Goal: Check status: Check status

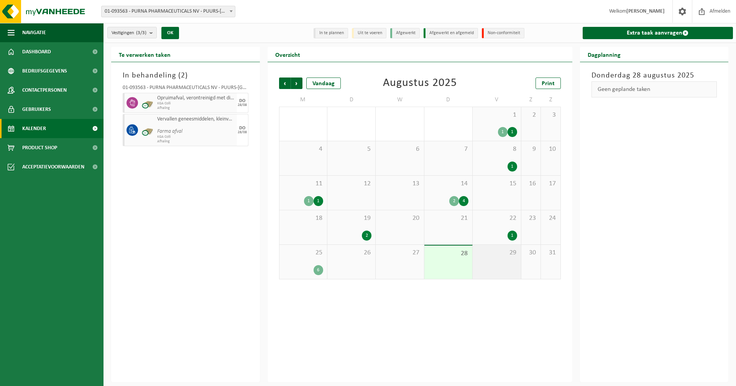
click at [499, 259] on div "29" at bounding box center [497, 262] width 48 height 34
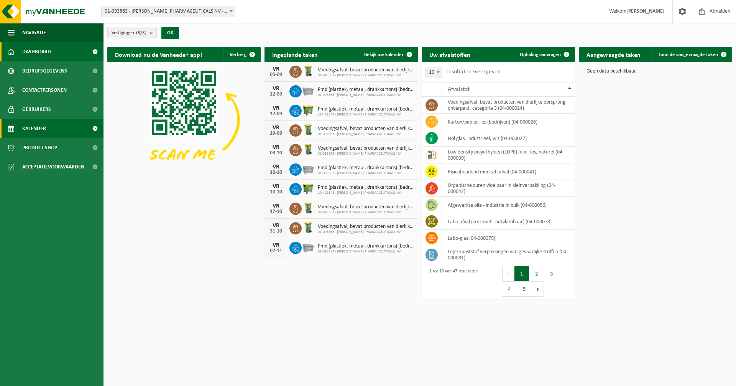
click at [40, 129] on span "Kalender" at bounding box center [34, 128] width 24 height 19
